Goal: Task Accomplishment & Management: Manage account settings

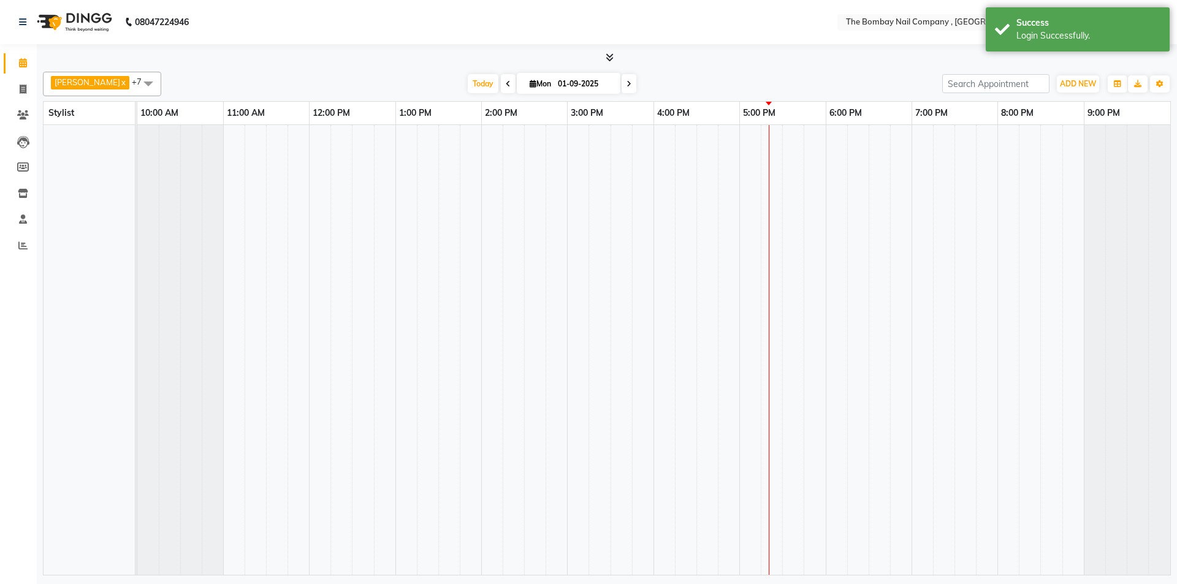
select select "en"
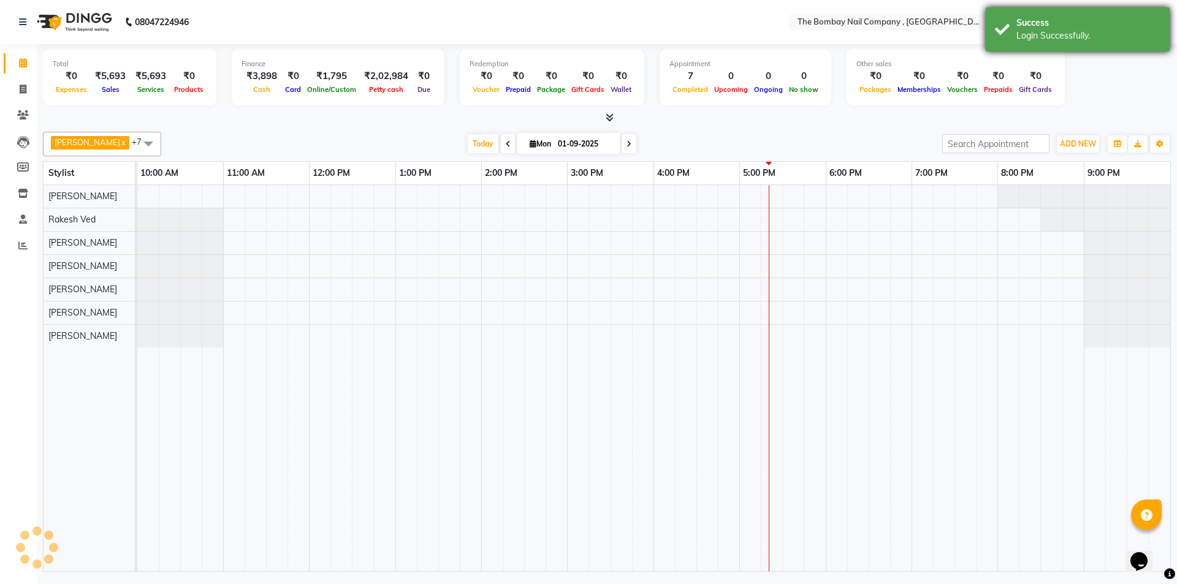
click at [1033, 30] on div "Login Successfully." at bounding box center [1089, 35] width 144 height 13
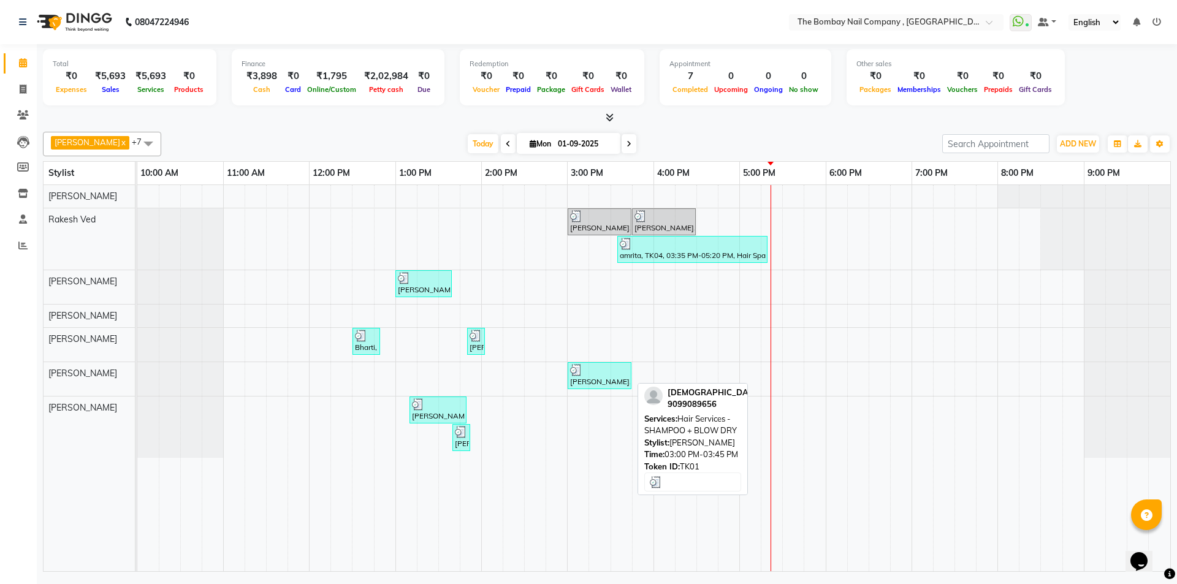
click at [594, 378] on div "[PERSON_NAME], TK01, 03:00 PM-03:45 PM, Hair Services - SHAMPOO + BLOW DRY" at bounding box center [599, 375] width 61 height 23
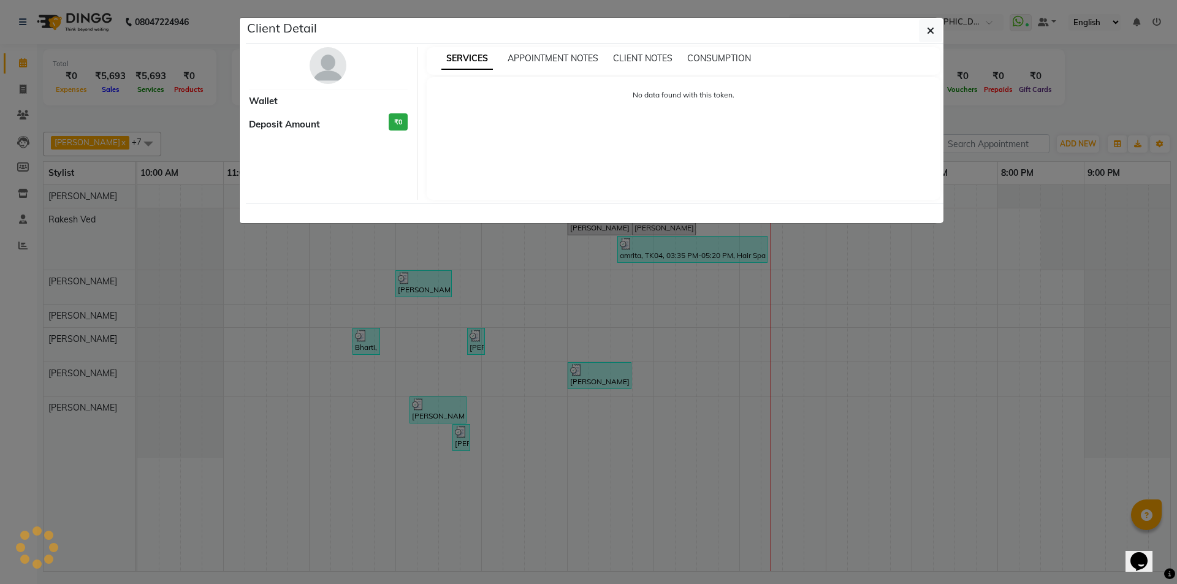
select select "3"
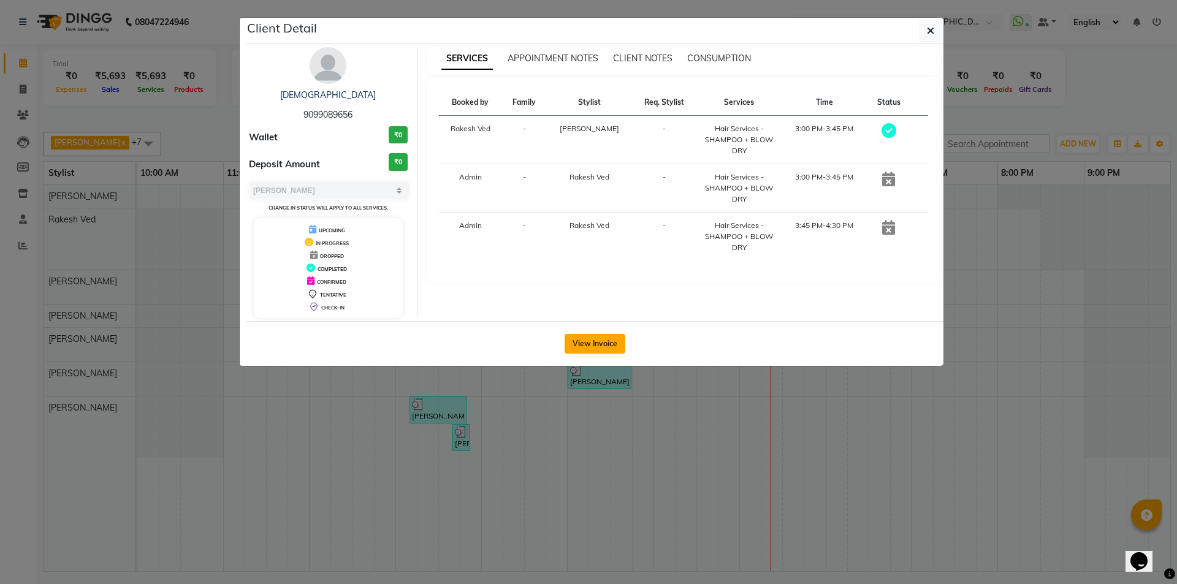
click at [595, 339] on button "View Invoice" at bounding box center [595, 344] width 61 height 20
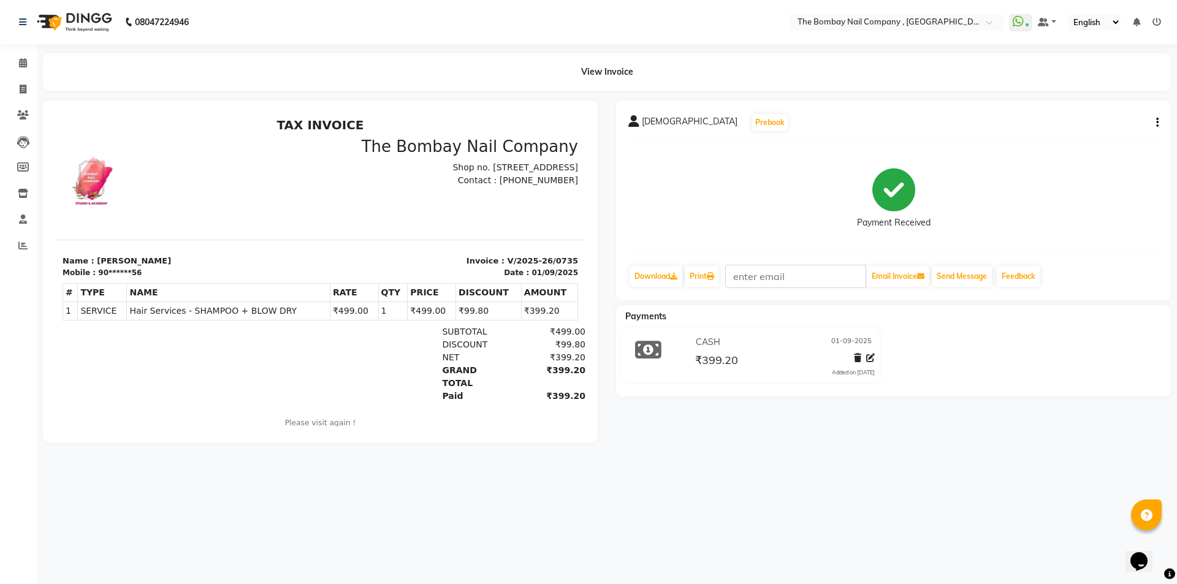
click at [69, 13] on img at bounding box center [73, 22] width 84 height 34
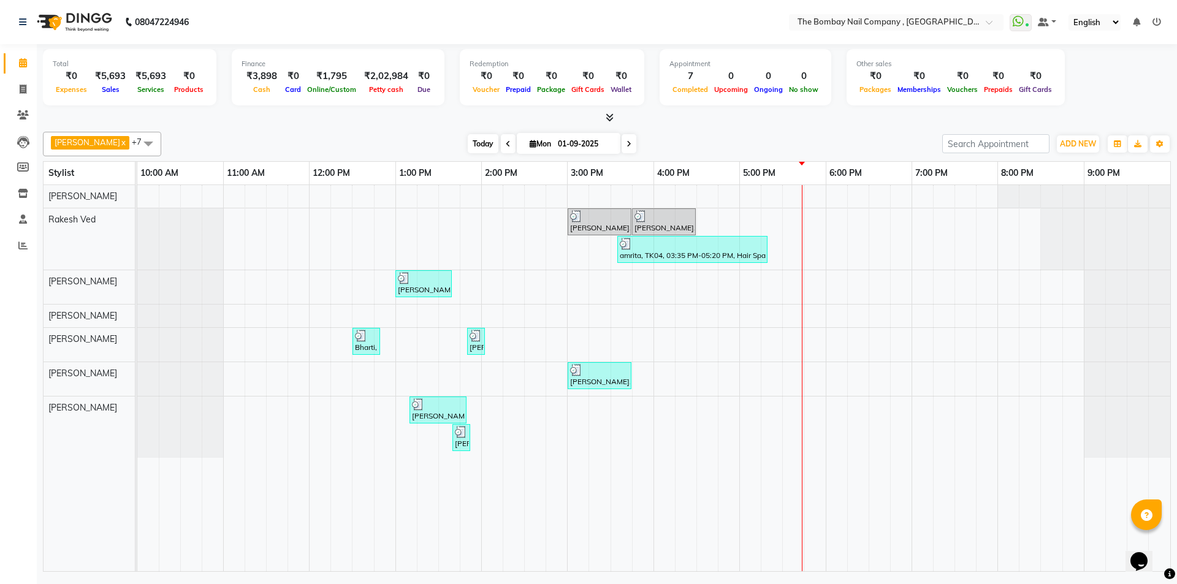
click at [468, 147] on span "Today" at bounding box center [483, 143] width 31 height 19
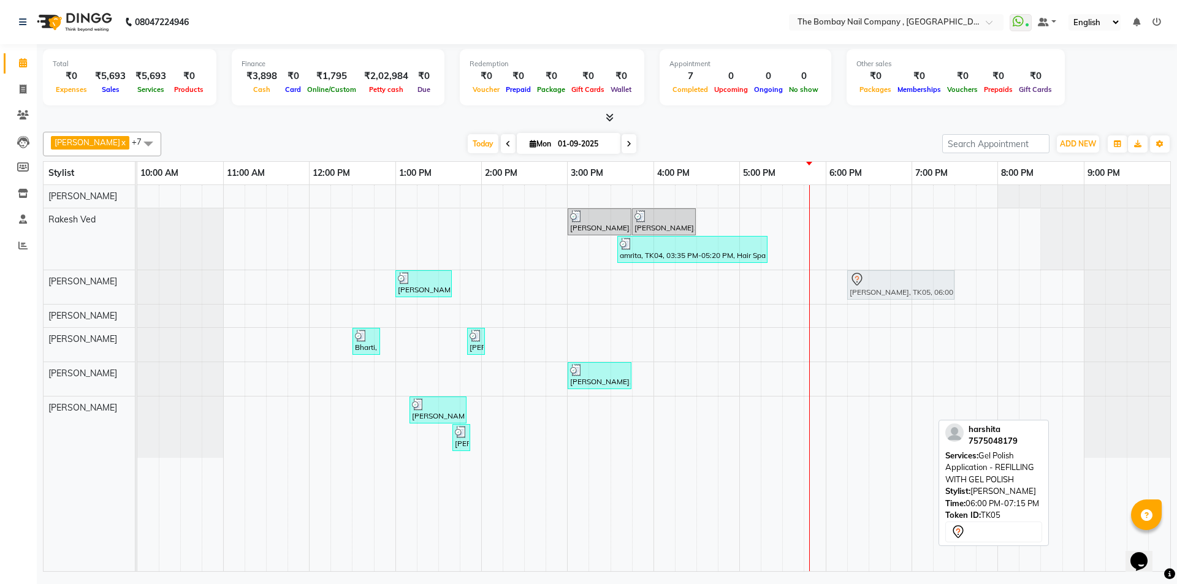
drag, startPoint x: 859, startPoint y: 415, endPoint x: 883, endPoint y: 298, distance: 119.5
click at [883, 298] on tbody "[PERSON_NAME], TK01, 03:00 PM-03:45 PM, Hair Services - SHAMPOO + BLOW DRY [PER…" at bounding box center [653, 321] width 1033 height 273
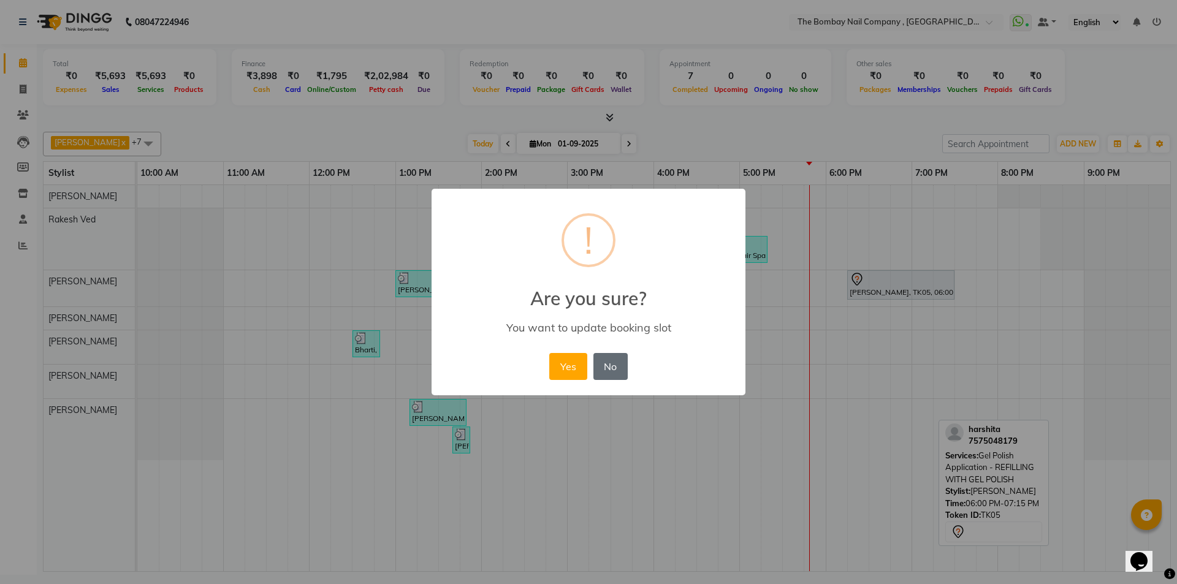
click at [620, 368] on button "No" at bounding box center [611, 366] width 34 height 27
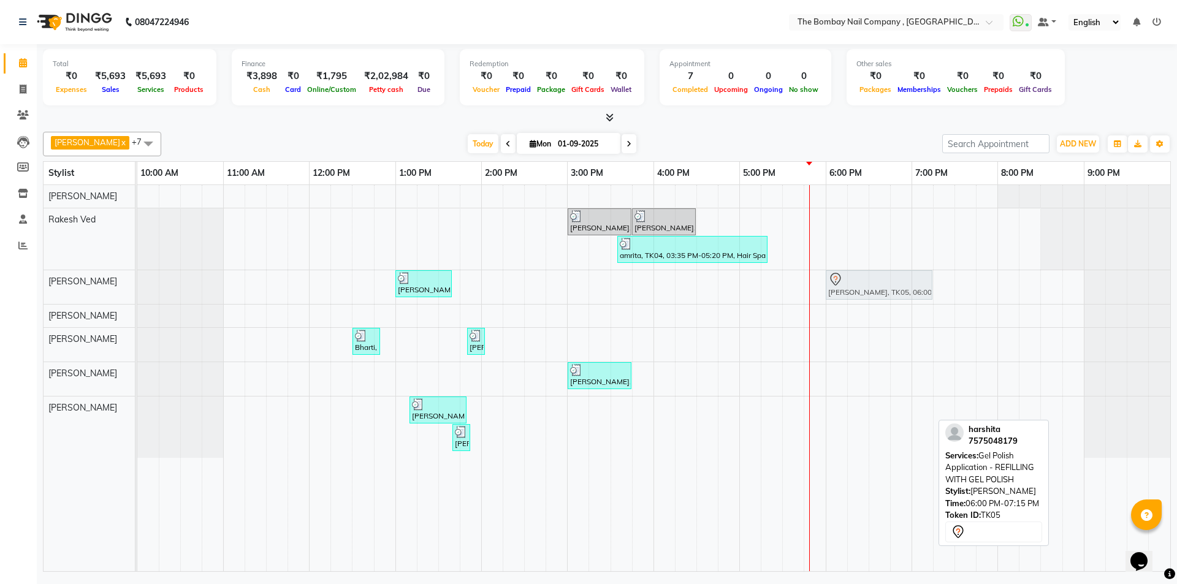
drag, startPoint x: 880, startPoint y: 413, endPoint x: 887, endPoint y: 301, distance: 111.8
click at [888, 297] on tbody "[PERSON_NAME], TK01, 03:00 PM-03:45 PM, Hair Services - SHAMPOO + BLOW DRY [PER…" at bounding box center [653, 321] width 1033 height 273
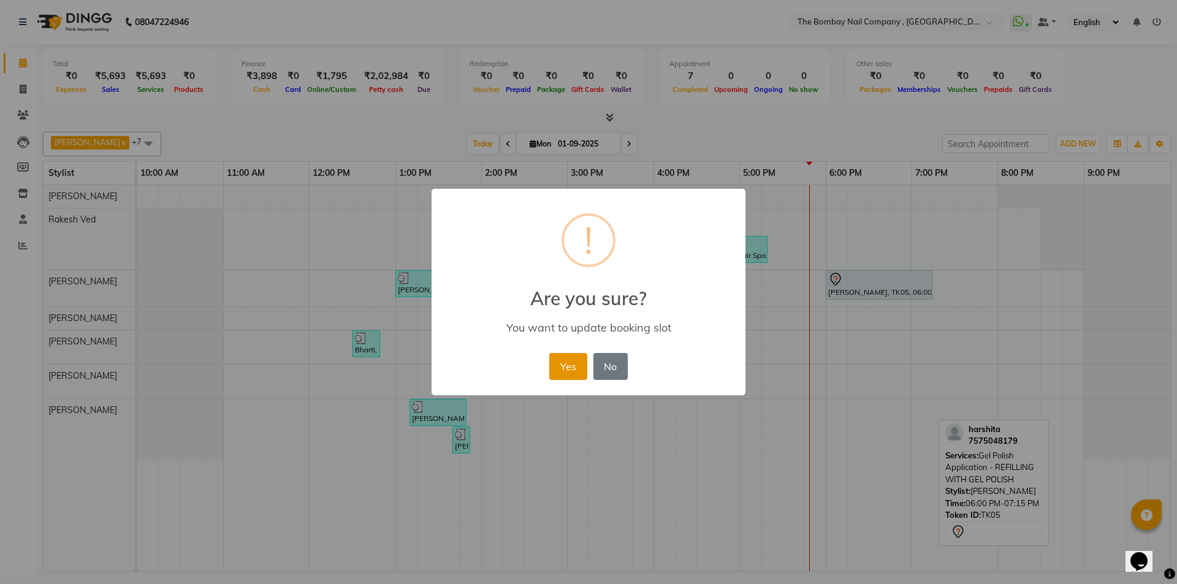
click at [557, 368] on button "Yes" at bounding box center [567, 366] width 37 height 27
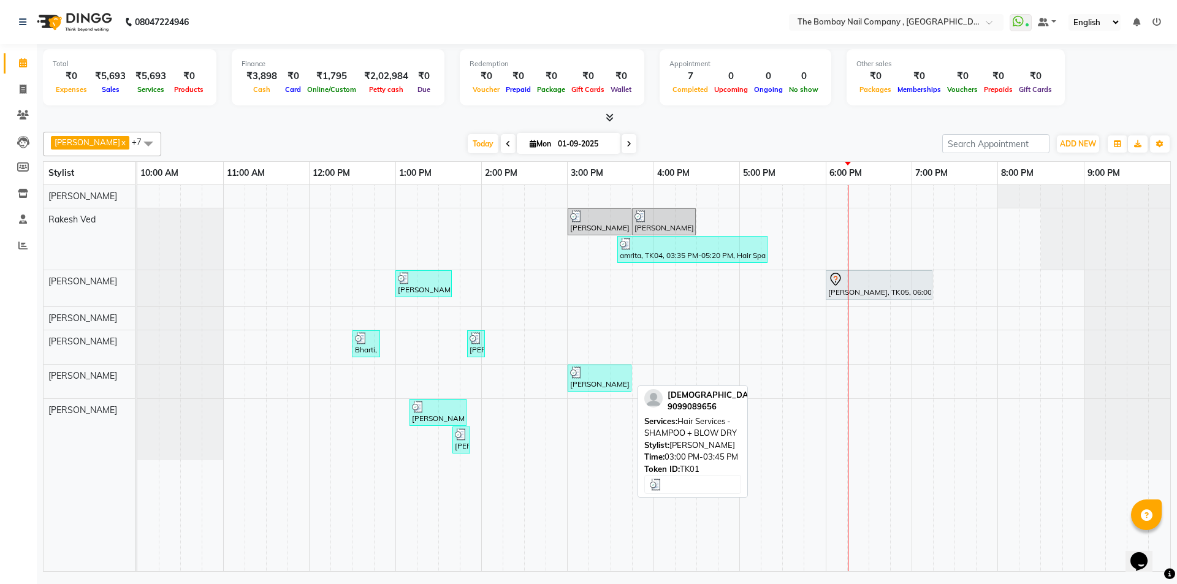
click at [606, 386] on div "[PERSON_NAME], TK01, 03:00 PM-03:45 PM, Hair Services - SHAMPOO + BLOW DRY" at bounding box center [599, 378] width 61 height 23
